Goal: Task Accomplishment & Management: Manage account settings

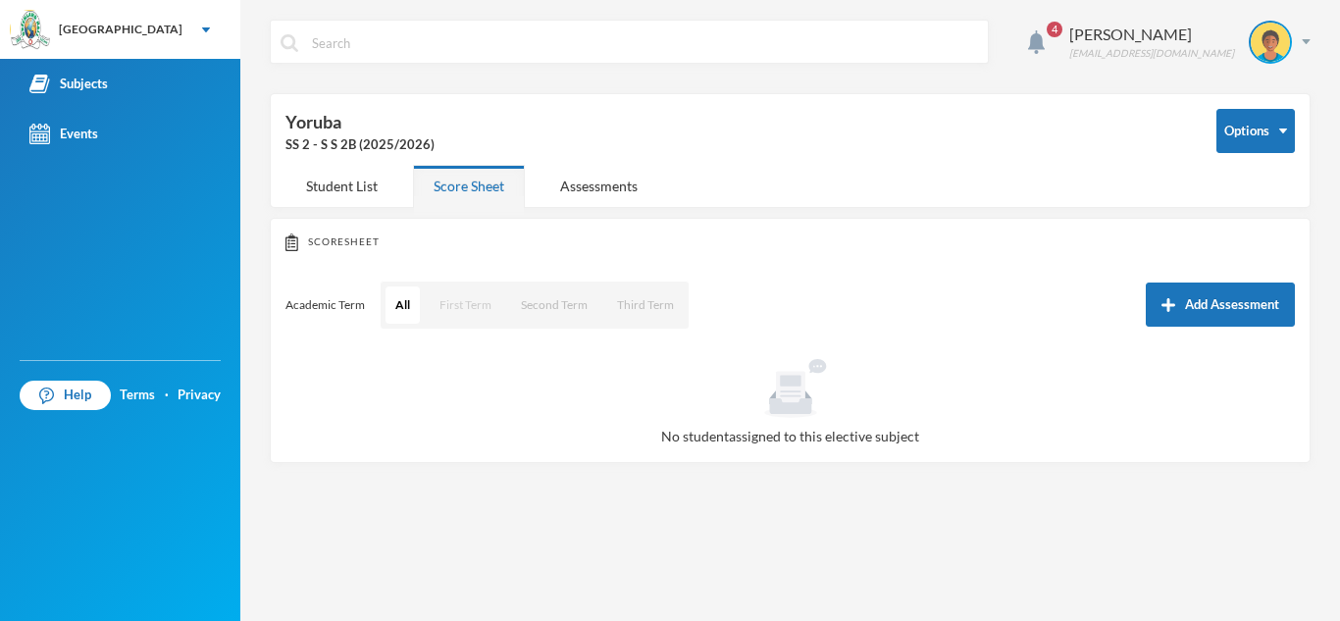
click at [452, 295] on button "First Term" at bounding box center [466, 304] width 72 height 37
click at [595, 185] on div "Assessments" at bounding box center [598, 186] width 119 height 42
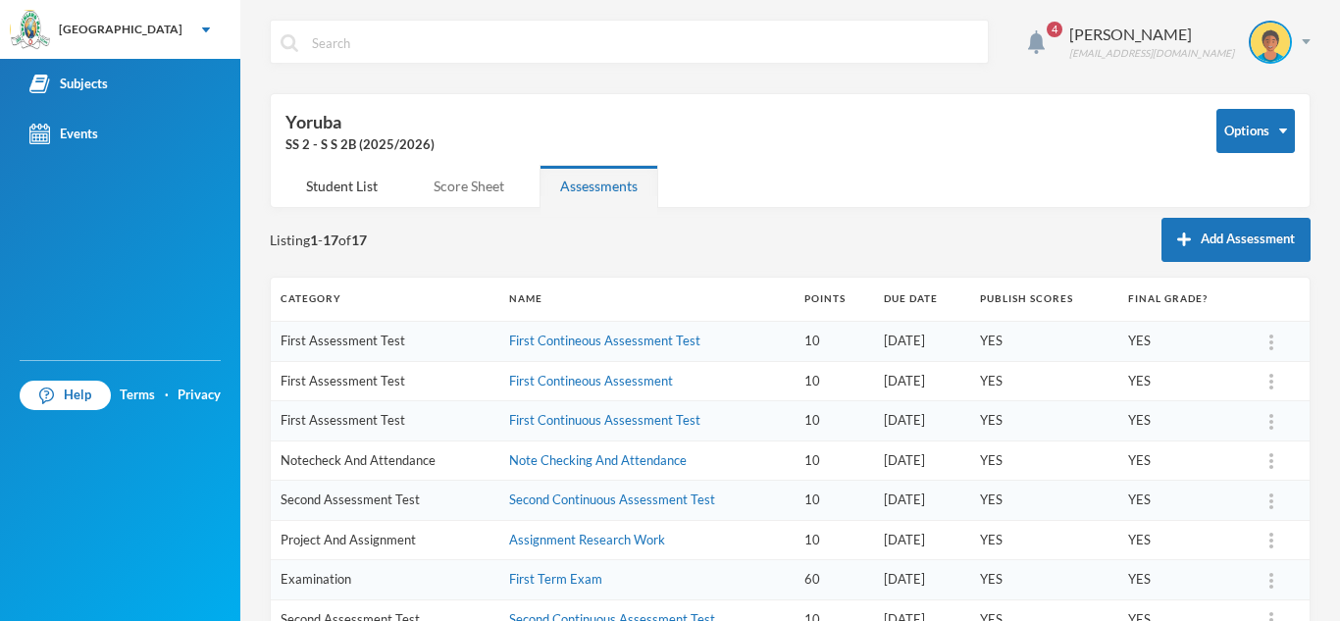
click at [475, 191] on div "Score Sheet" at bounding box center [469, 186] width 112 height 42
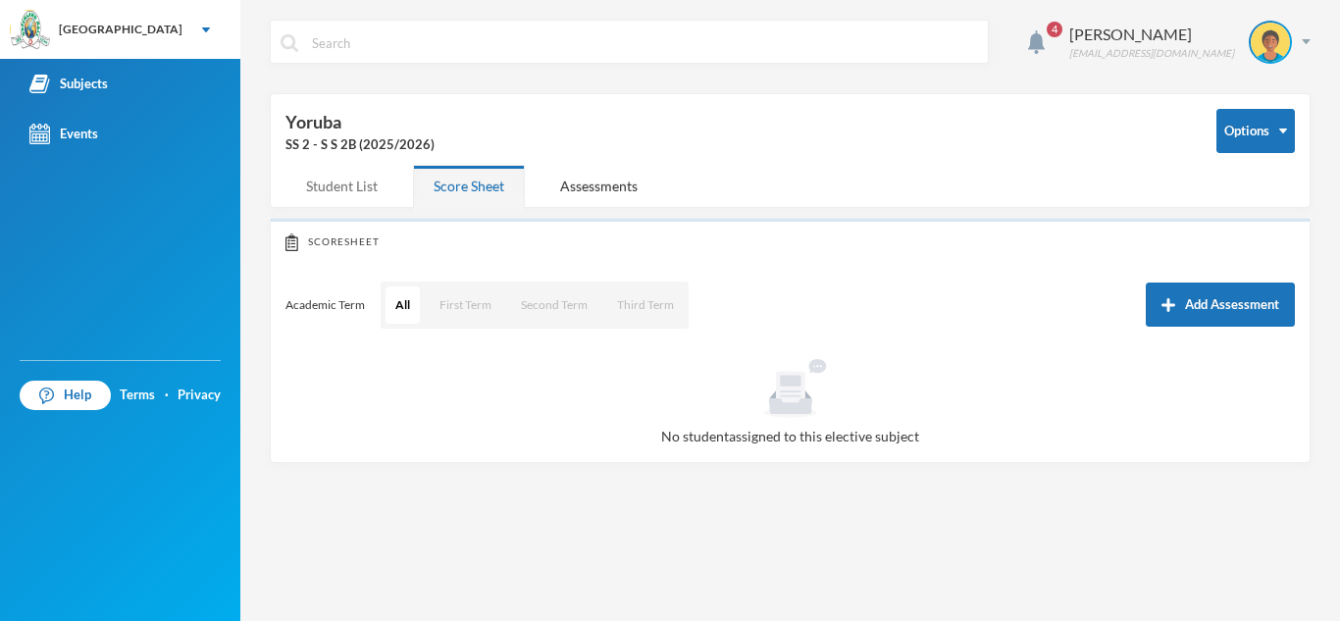
click at [337, 184] on div "Student List" at bounding box center [341, 186] width 113 height 42
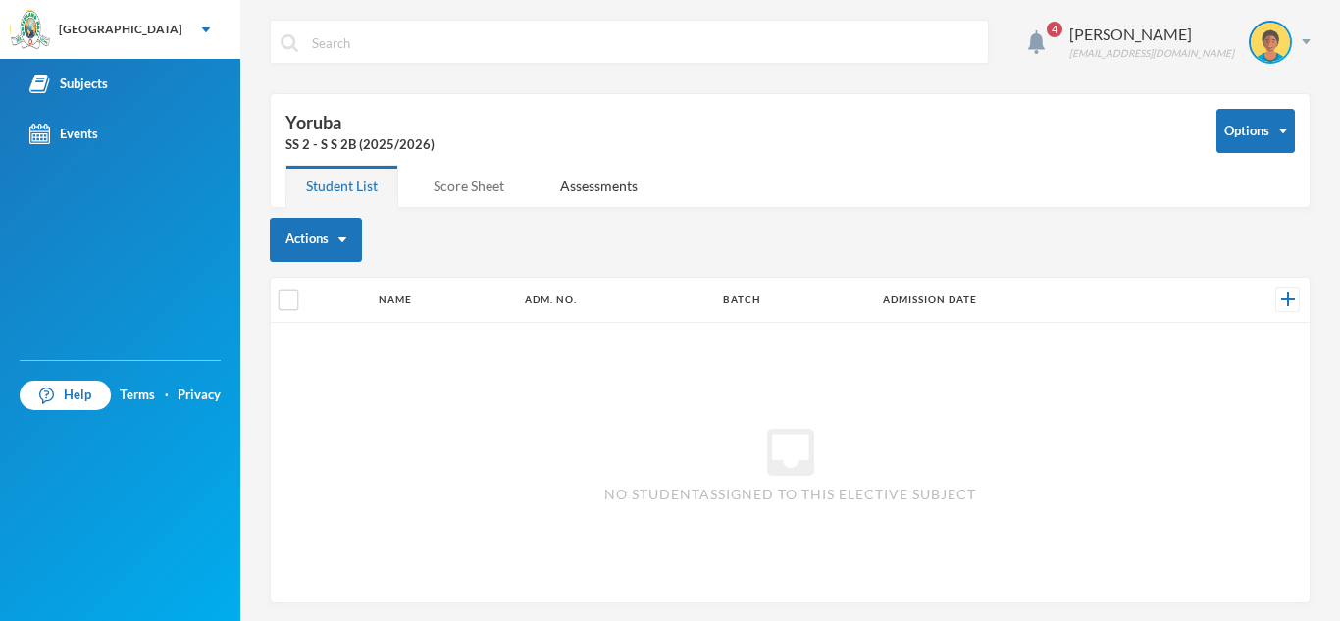
click at [461, 182] on div "Score Sheet" at bounding box center [469, 186] width 112 height 42
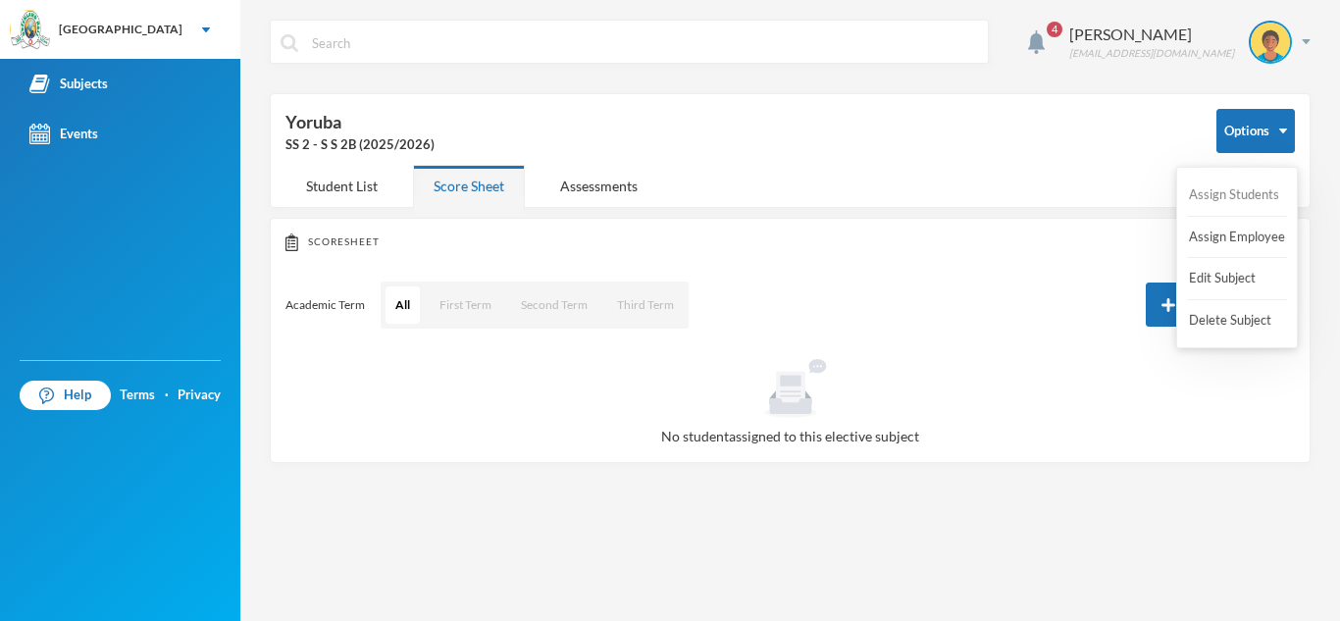
click at [1237, 197] on button "Assign Students" at bounding box center [1234, 195] width 94 height 35
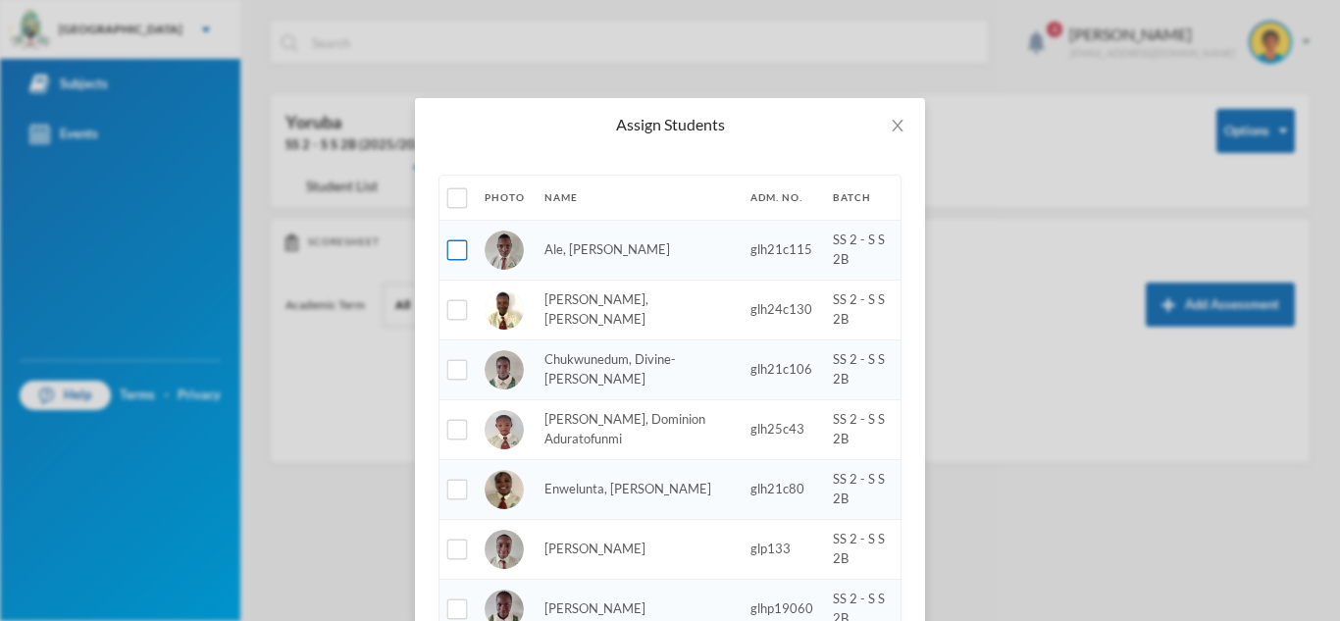
click at [458, 251] on input "checkbox" at bounding box center [457, 250] width 21 height 21
checkbox input "true"
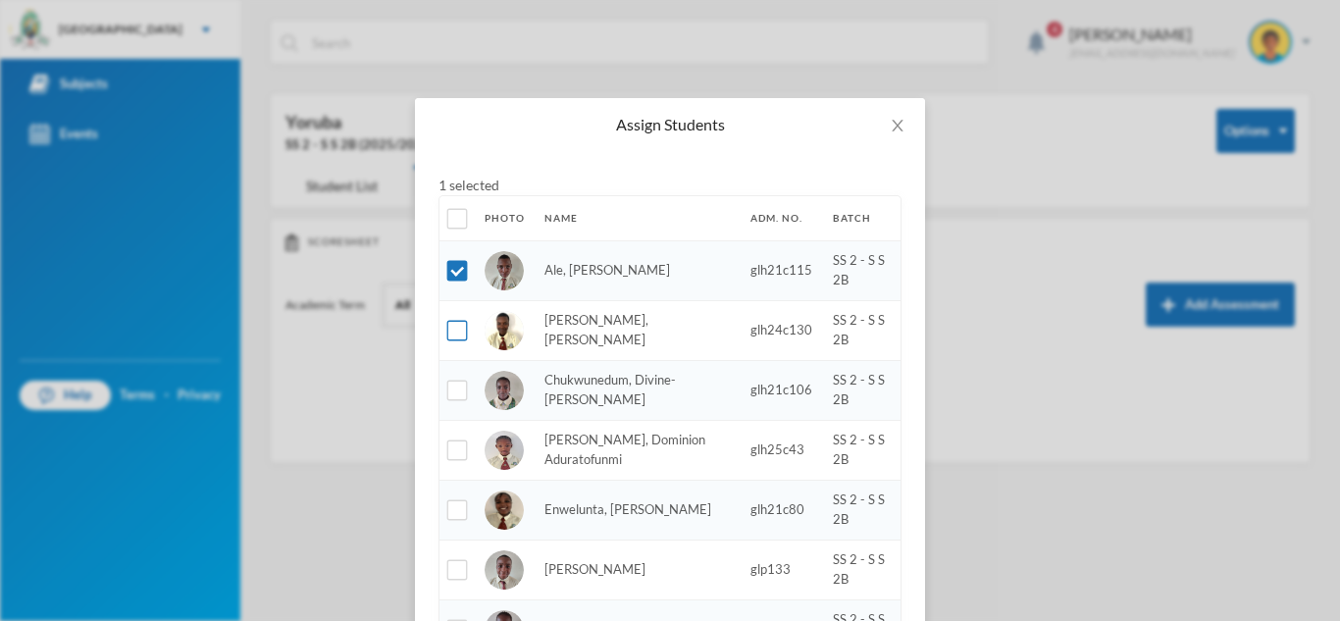
click at [454, 329] on input "checkbox" at bounding box center [457, 331] width 21 height 21
checkbox input "true"
click at [451, 391] on input "checkbox" at bounding box center [457, 391] width 21 height 21
checkbox input "true"
click at [461, 452] on input "checkbox" at bounding box center [457, 450] width 21 height 21
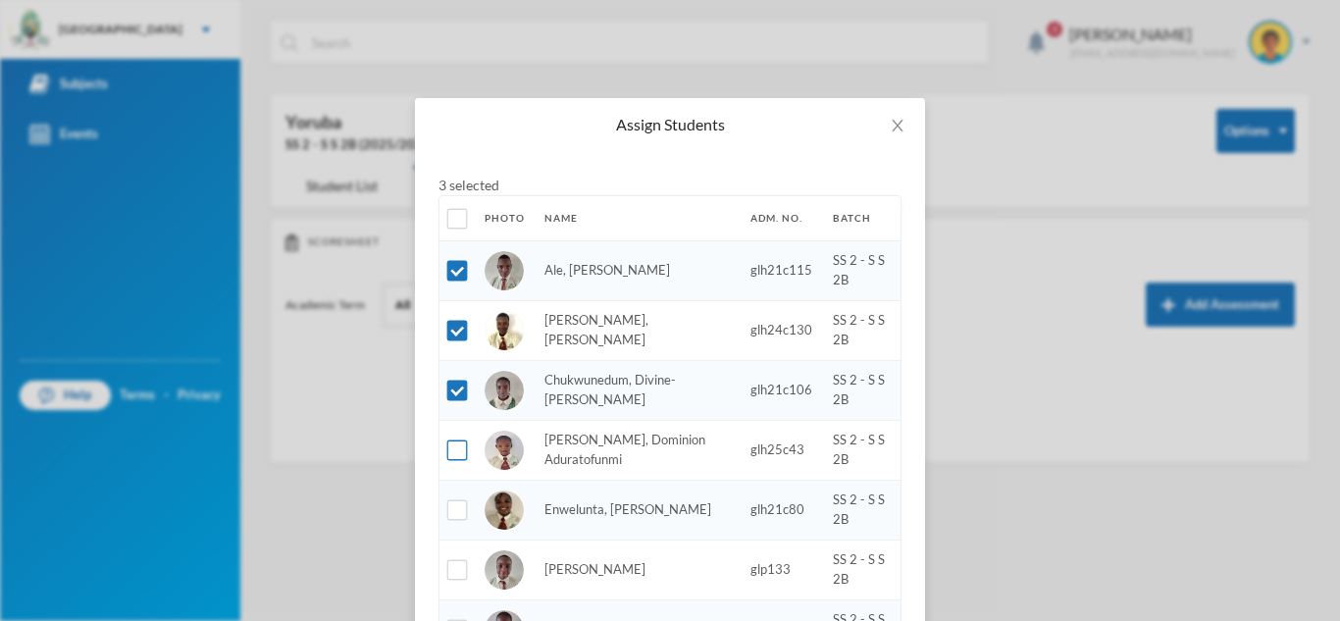
checkbox input "true"
click at [459, 511] on input "checkbox" at bounding box center [457, 510] width 21 height 21
checkbox input "true"
click at [452, 563] on input "checkbox" at bounding box center [457, 570] width 21 height 21
checkbox input "true"
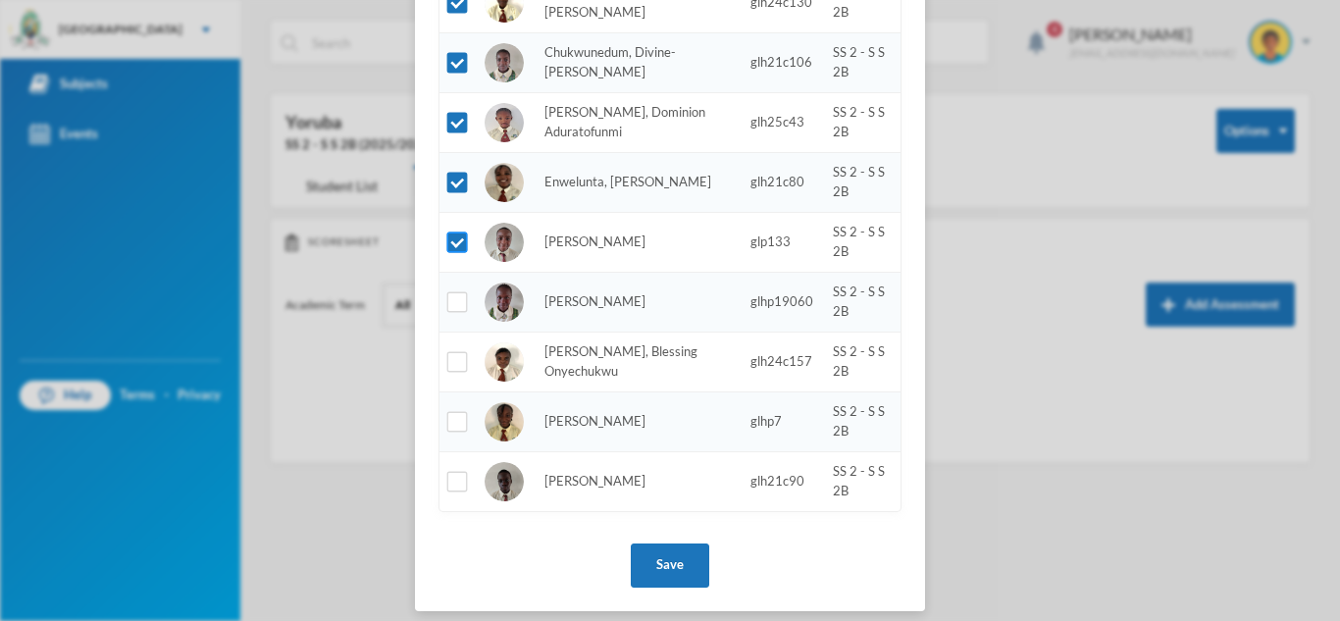
scroll to position [341, 0]
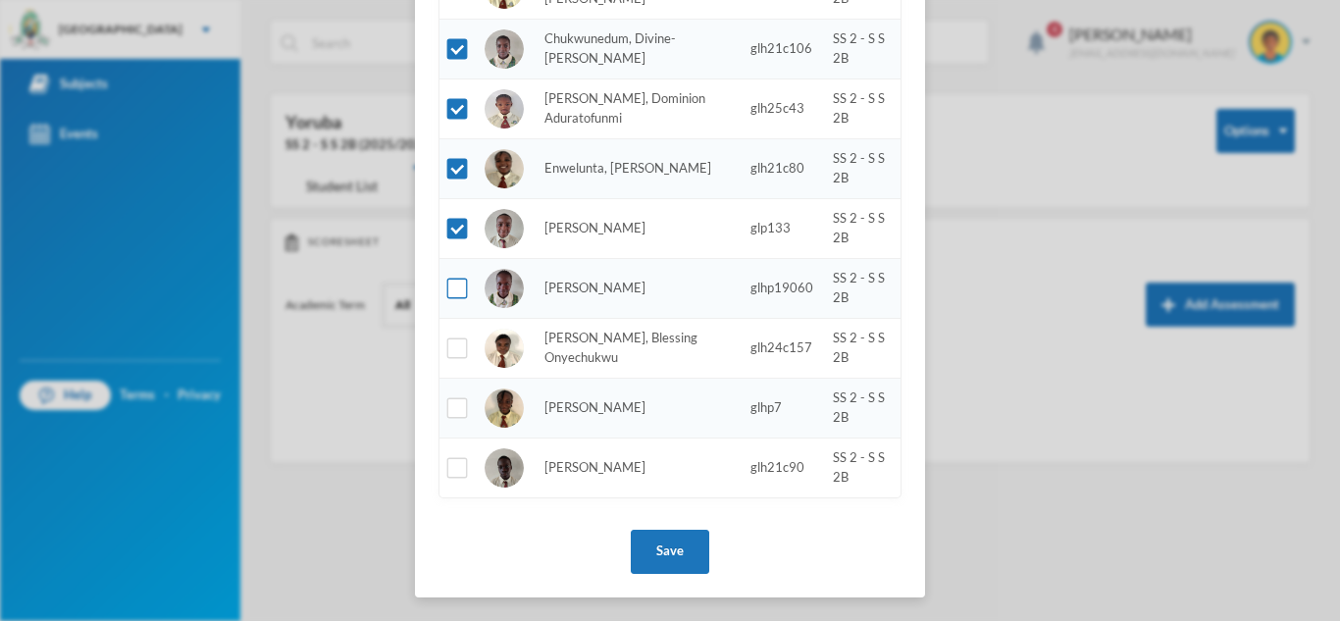
click at [452, 288] on input "checkbox" at bounding box center [457, 289] width 21 height 21
checkbox input "true"
click at [456, 345] on input "checkbox" at bounding box center [457, 348] width 21 height 21
checkbox input "true"
click at [457, 414] on input "checkbox" at bounding box center [457, 408] width 21 height 21
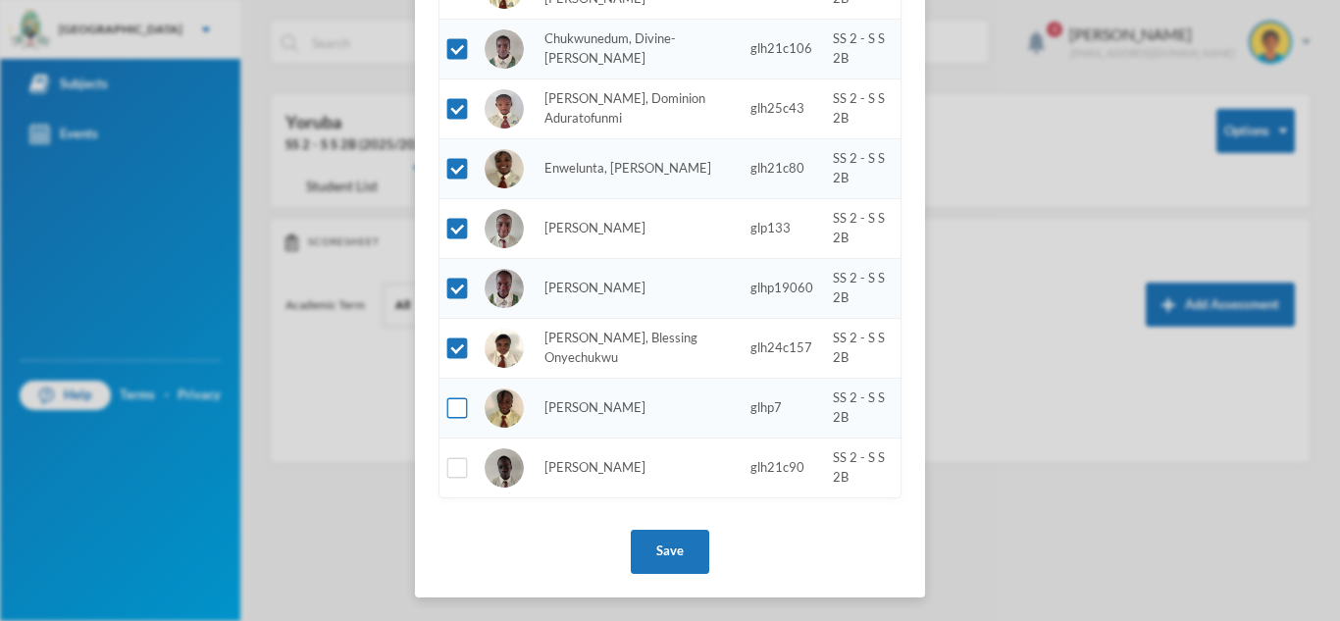
checkbox input "true"
click at [457, 464] on input "checkbox" at bounding box center [457, 468] width 21 height 21
checkbox input "true"
click at [648, 540] on button "Save" at bounding box center [670, 552] width 78 height 44
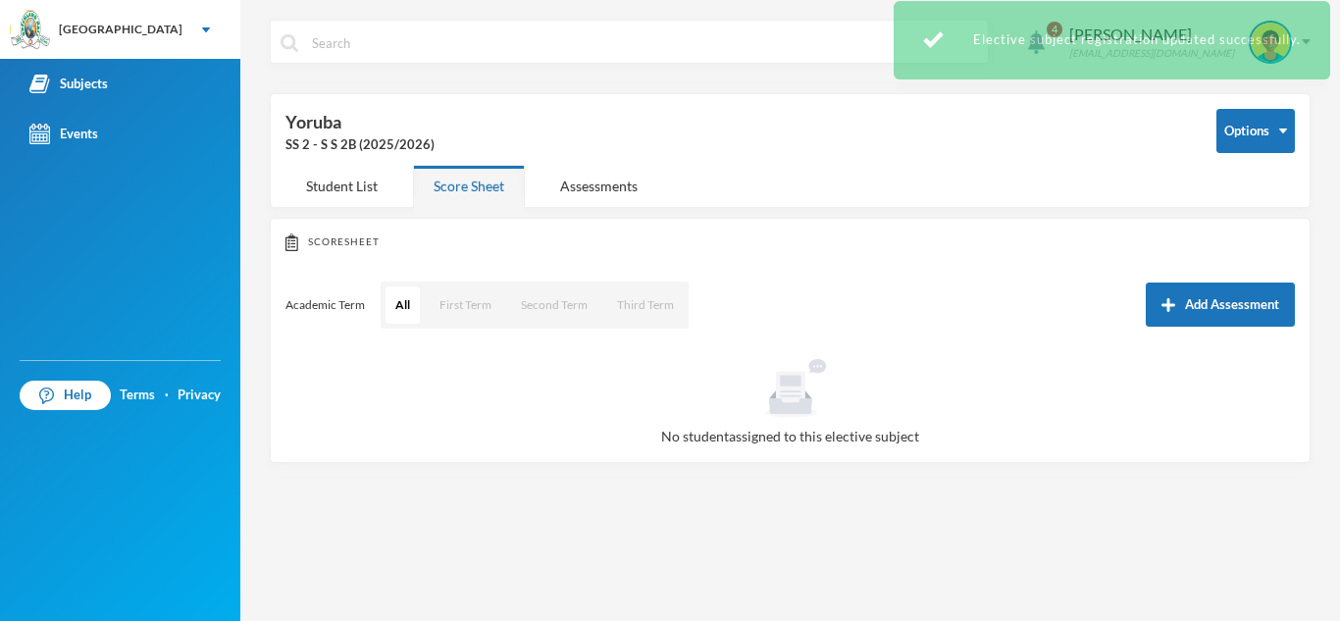
scroll to position [243, 0]
